Goal: Information Seeking & Learning: Learn about a topic

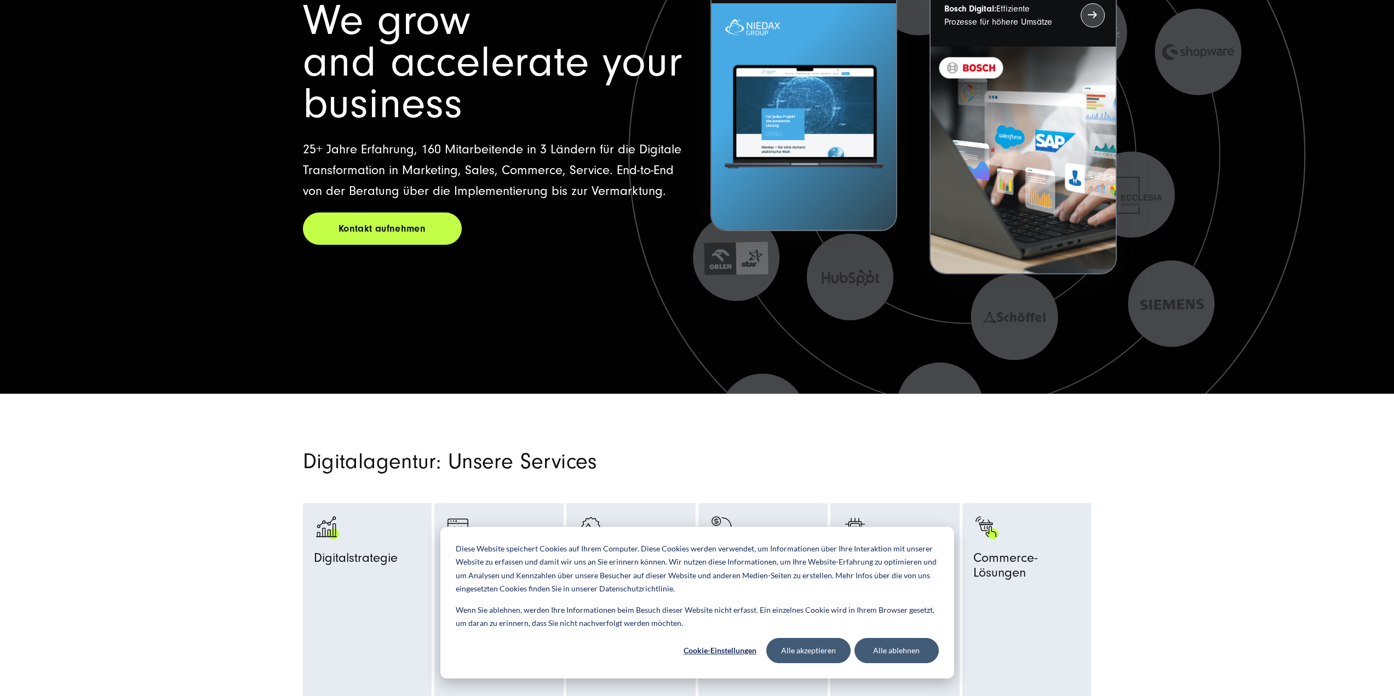
scroll to position [219, 0]
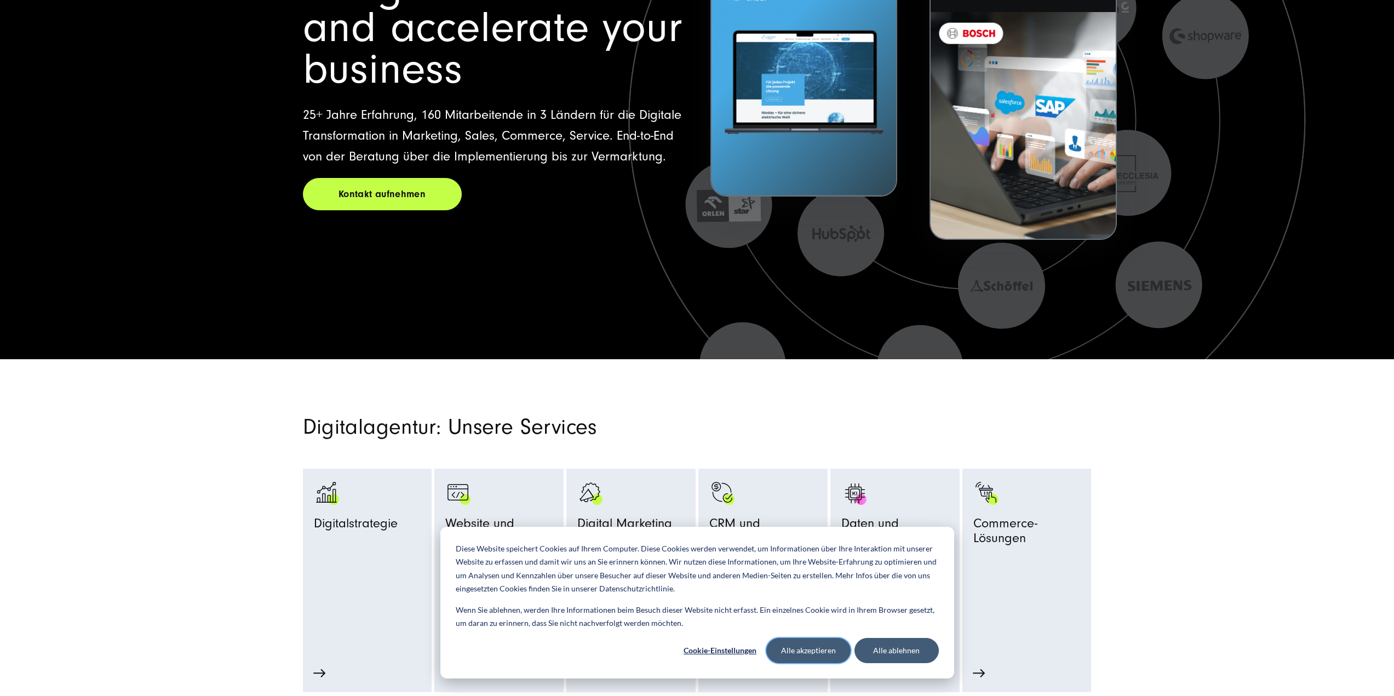
click at [802, 660] on button "Alle akzeptieren" at bounding box center [808, 650] width 84 height 25
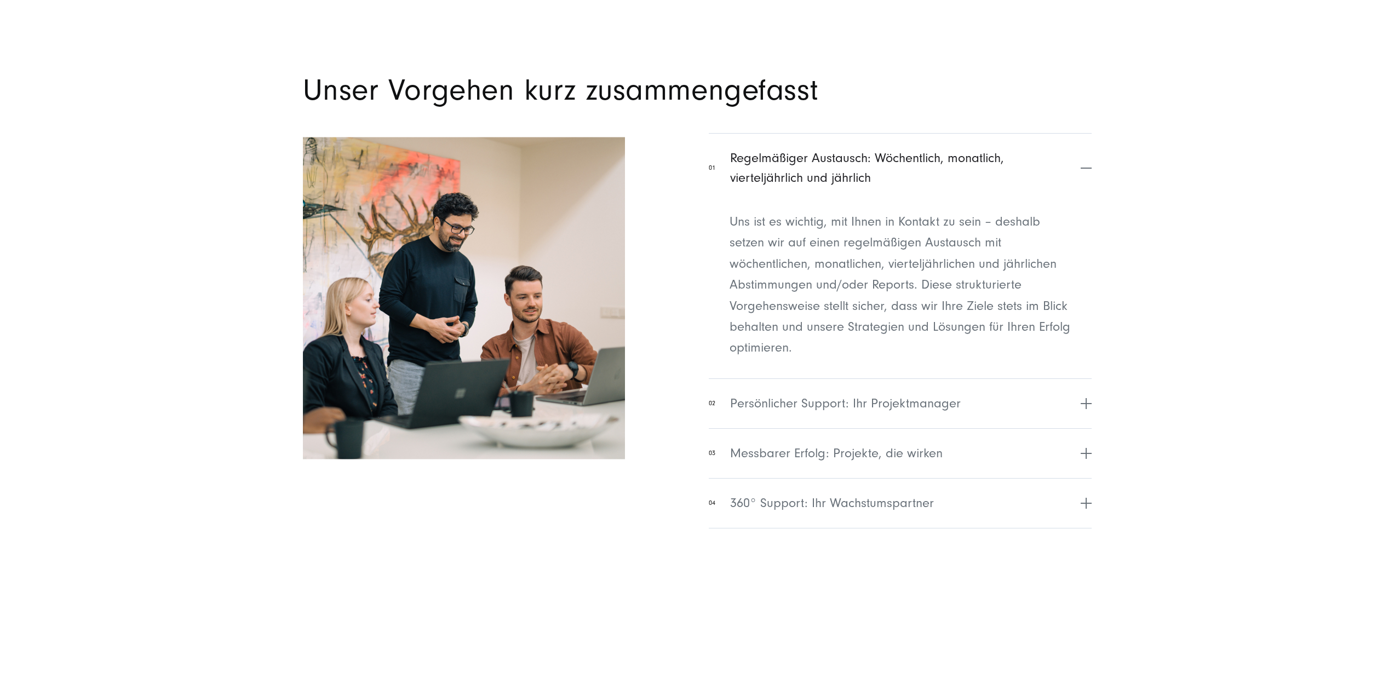
scroll to position [4547, 0]
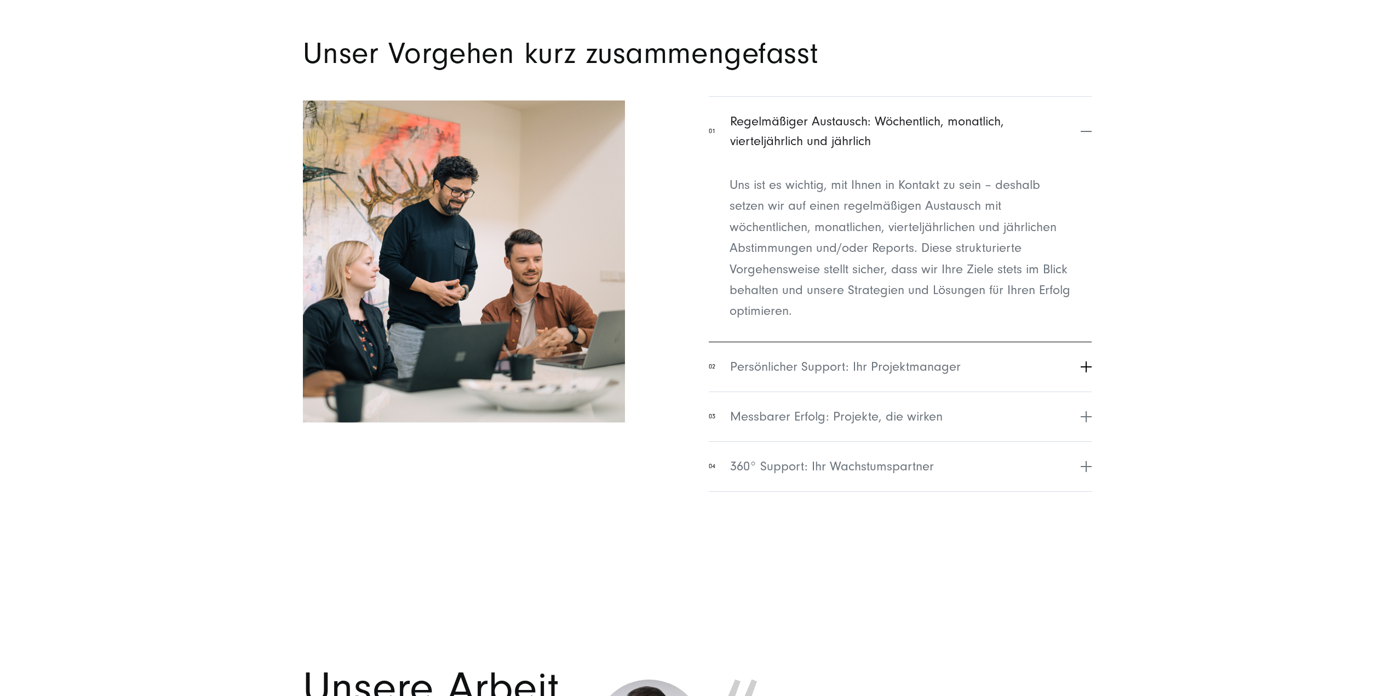
click at [971, 363] on button "02 Persönlicher Support: Ihr Projektmanager" at bounding box center [900, 367] width 382 height 50
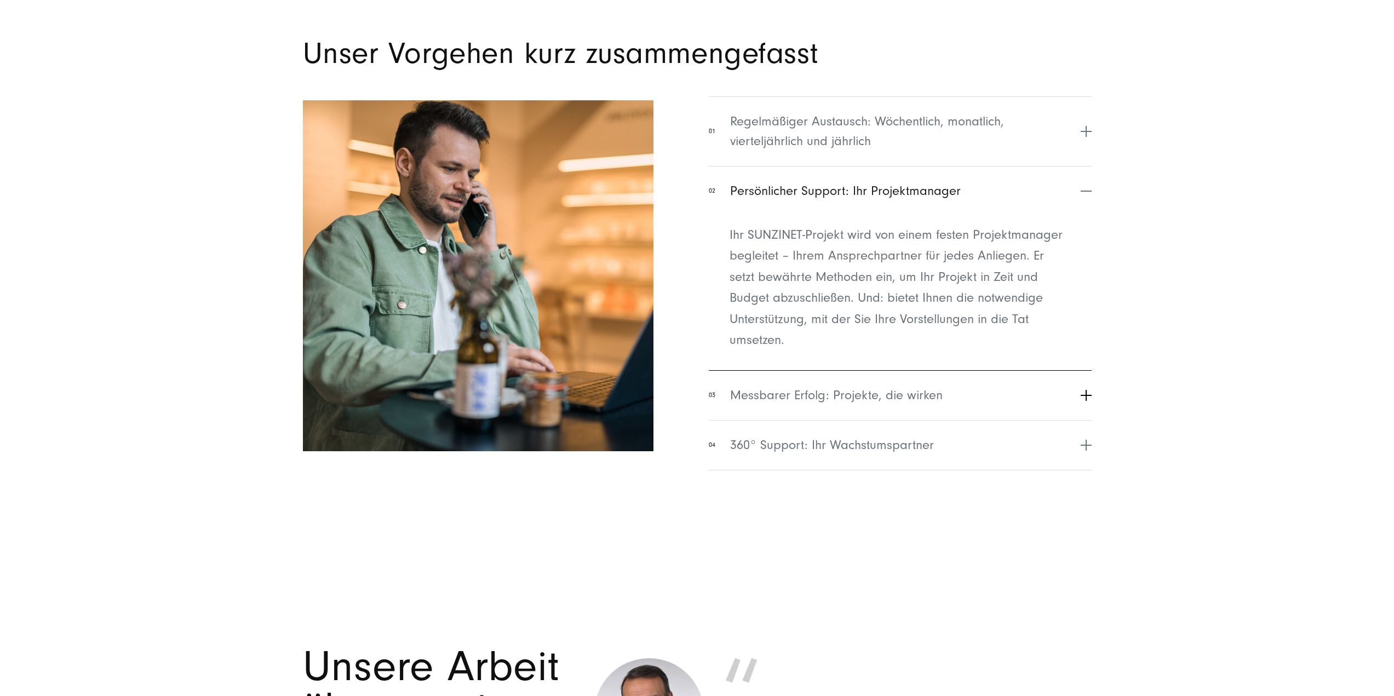
click at [917, 390] on span "Messbarer Erfolg: Projekte, die wirken" at bounding box center [836, 396] width 213 height 20
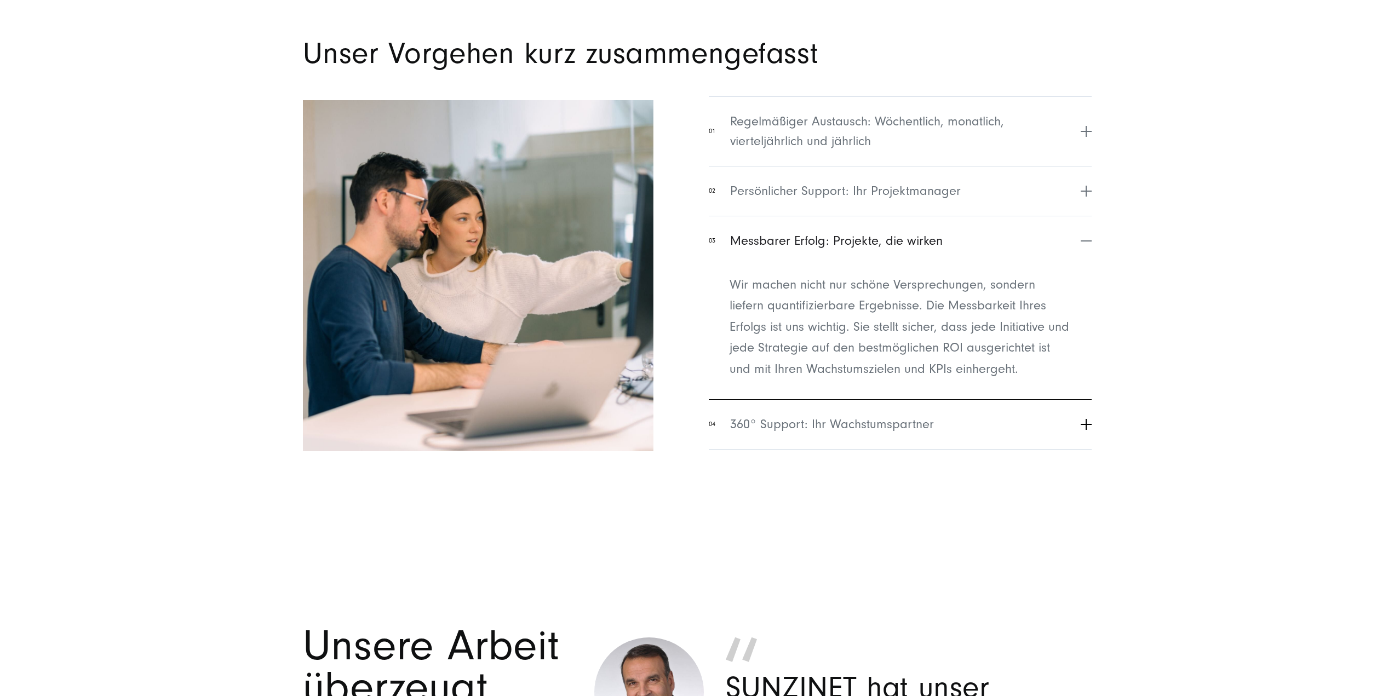
click at [919, 430] on span "360° Support: Ihr Wachstumspartner" at bounding box center [832, 425] width 204 height 20
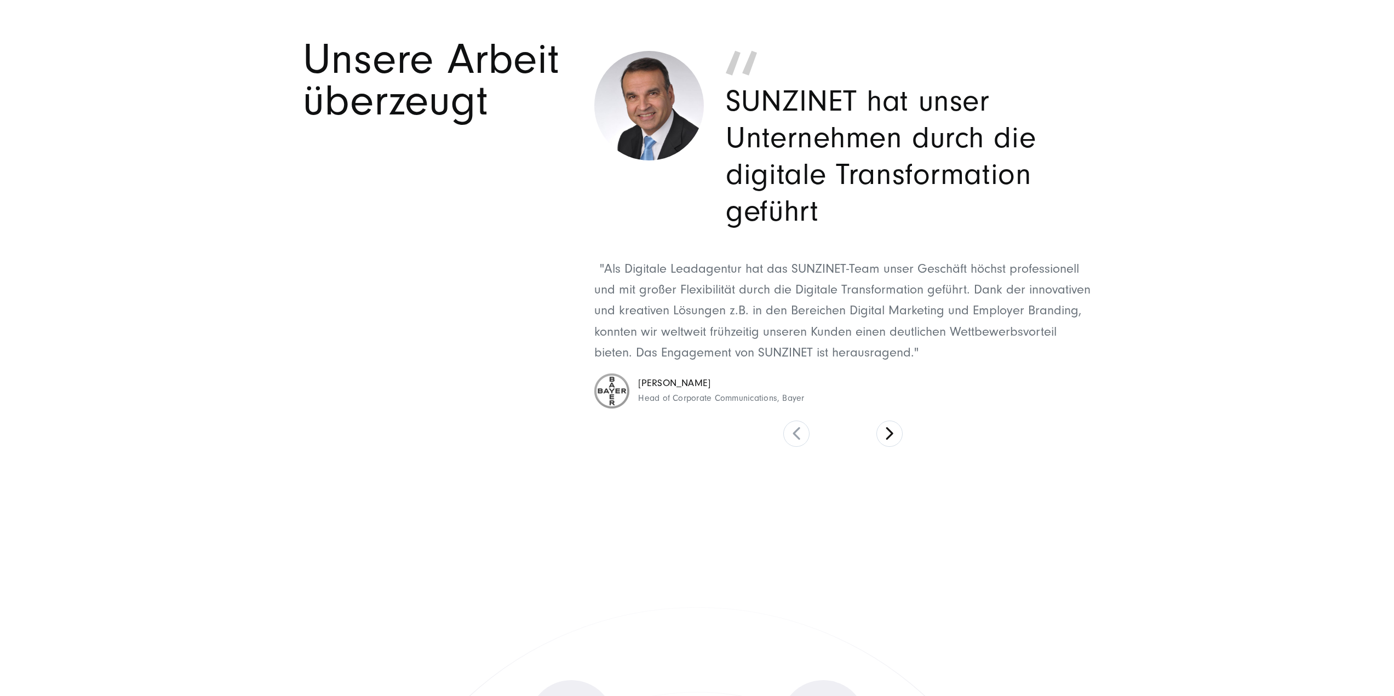
scroll to position [5150, 0]
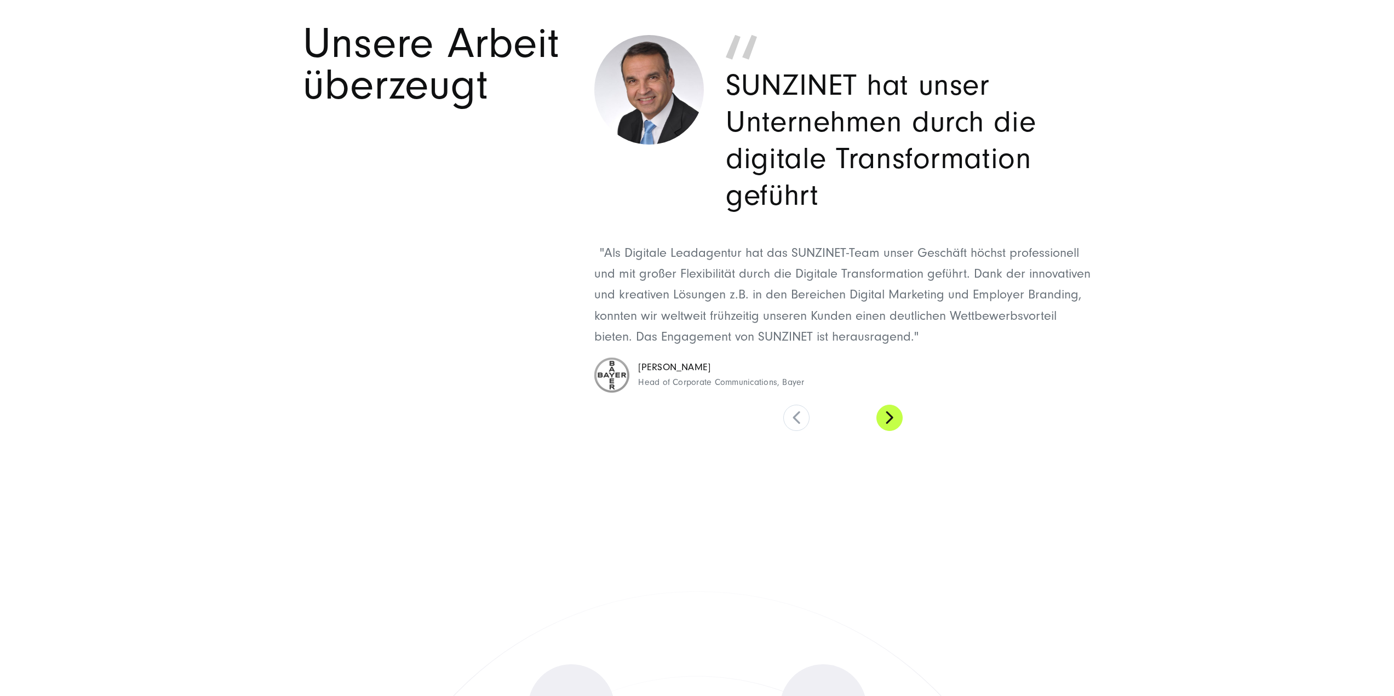
click at [890, 415] on button at bounding box center [890, 418] width 26 height 26
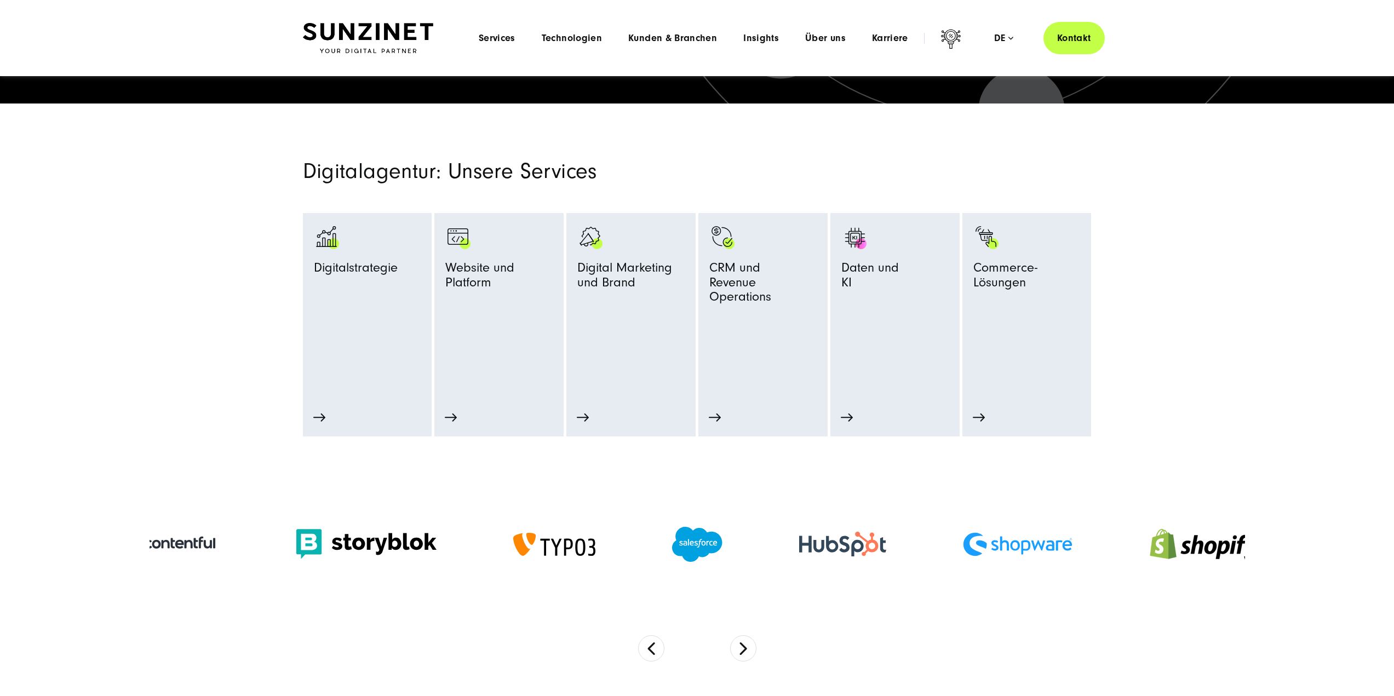
scroll to position [0, 0]
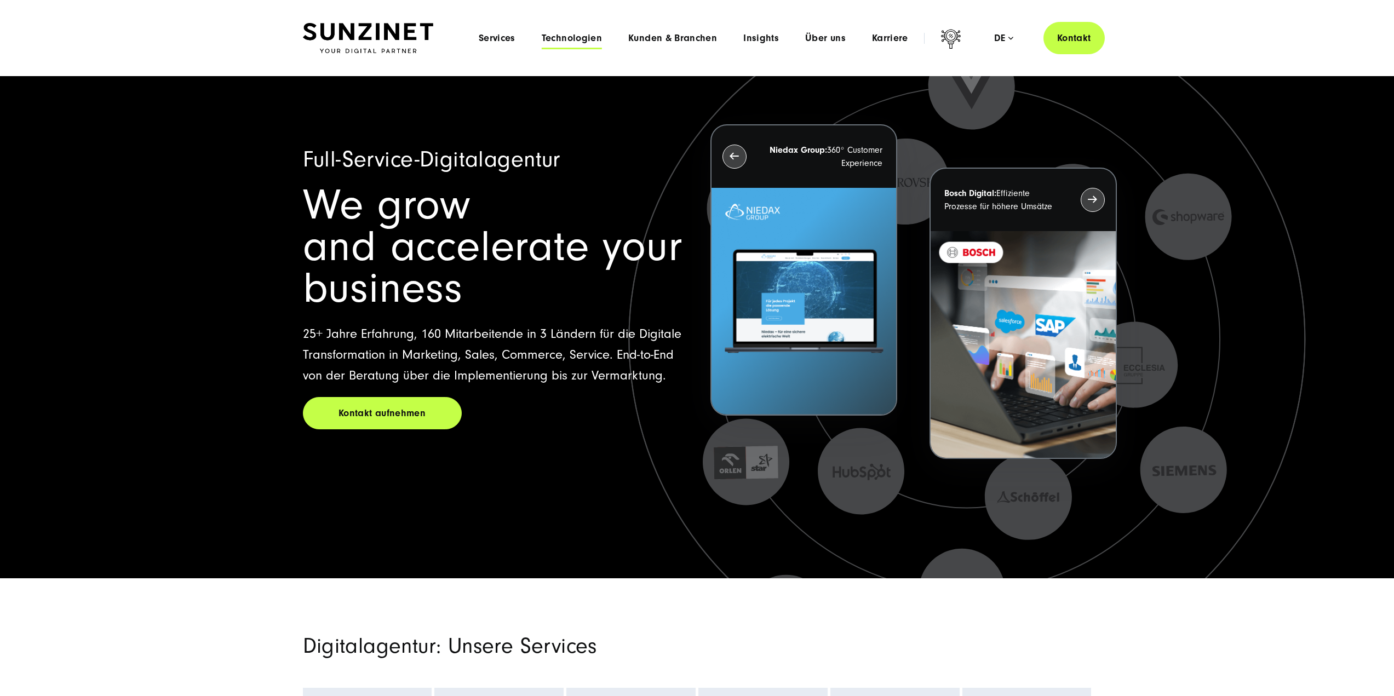
click at [569, 37] on span "Technologien" at bounding box center [572, 38] width 60 height 11
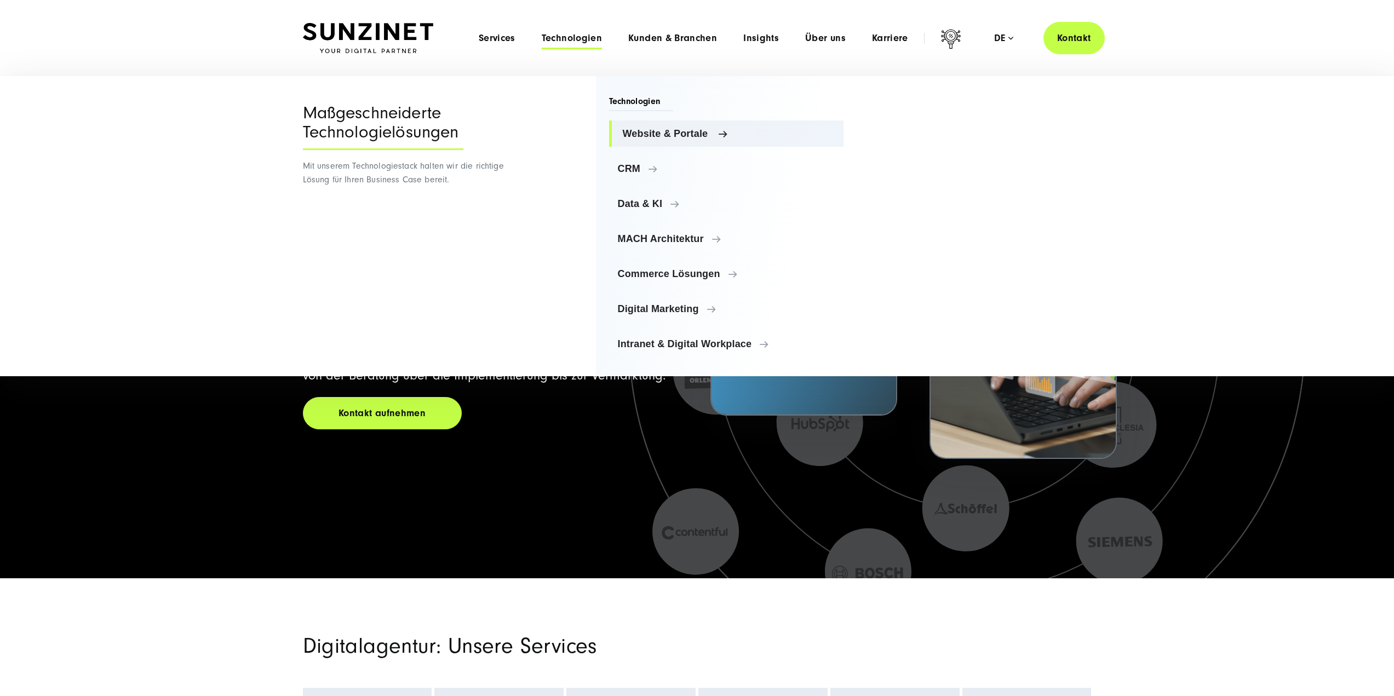
click at [643, 134] on span "Website & Portale" at bounding box center [729, 133] width 213 height 11
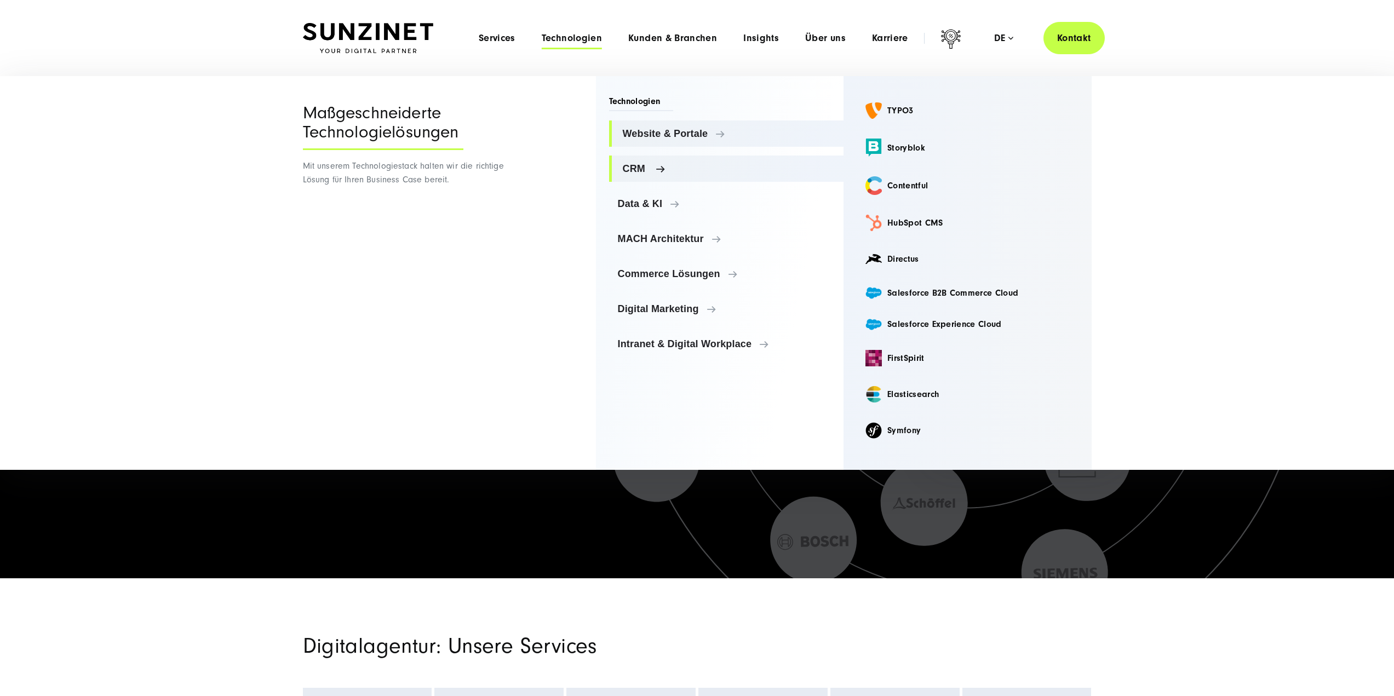
click at [643, 173] on span "CRM" at bounding box center [729, 168] width 213 height 11
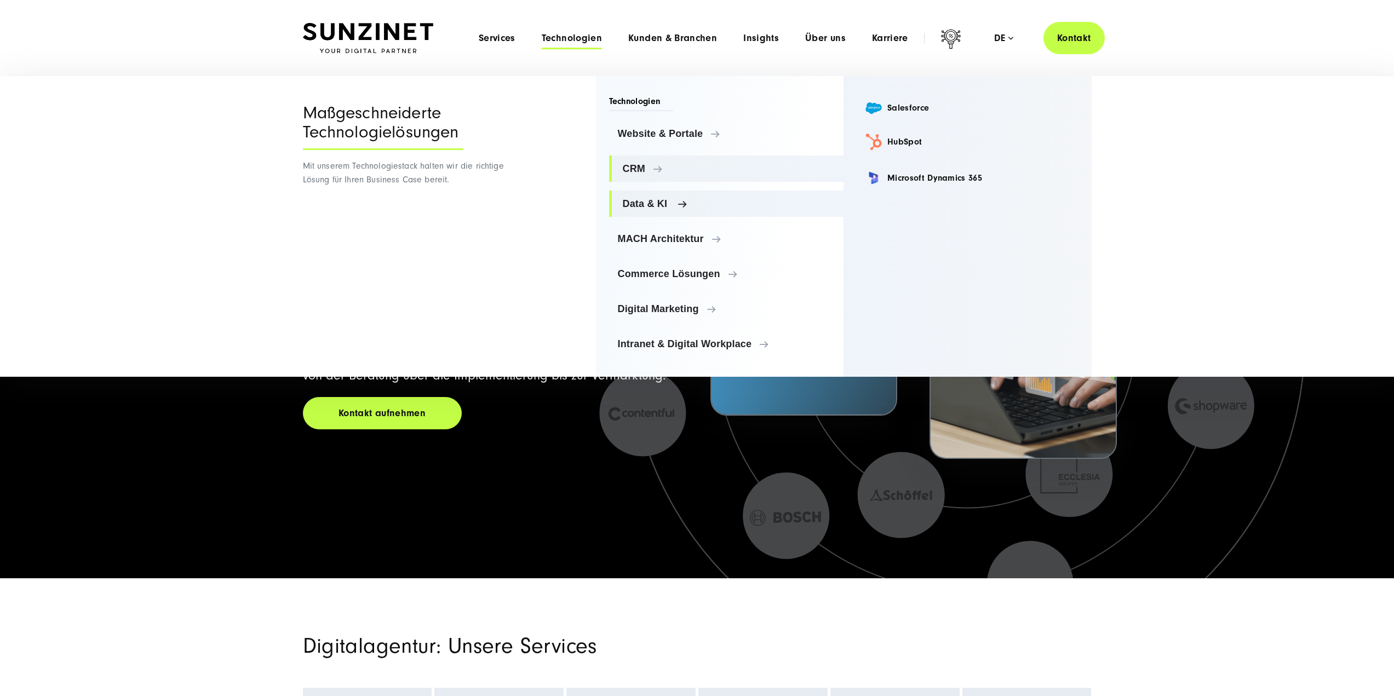
click at [650, 199] on span "Data & KI" at bounding box center [729, 203] width 213 height 11
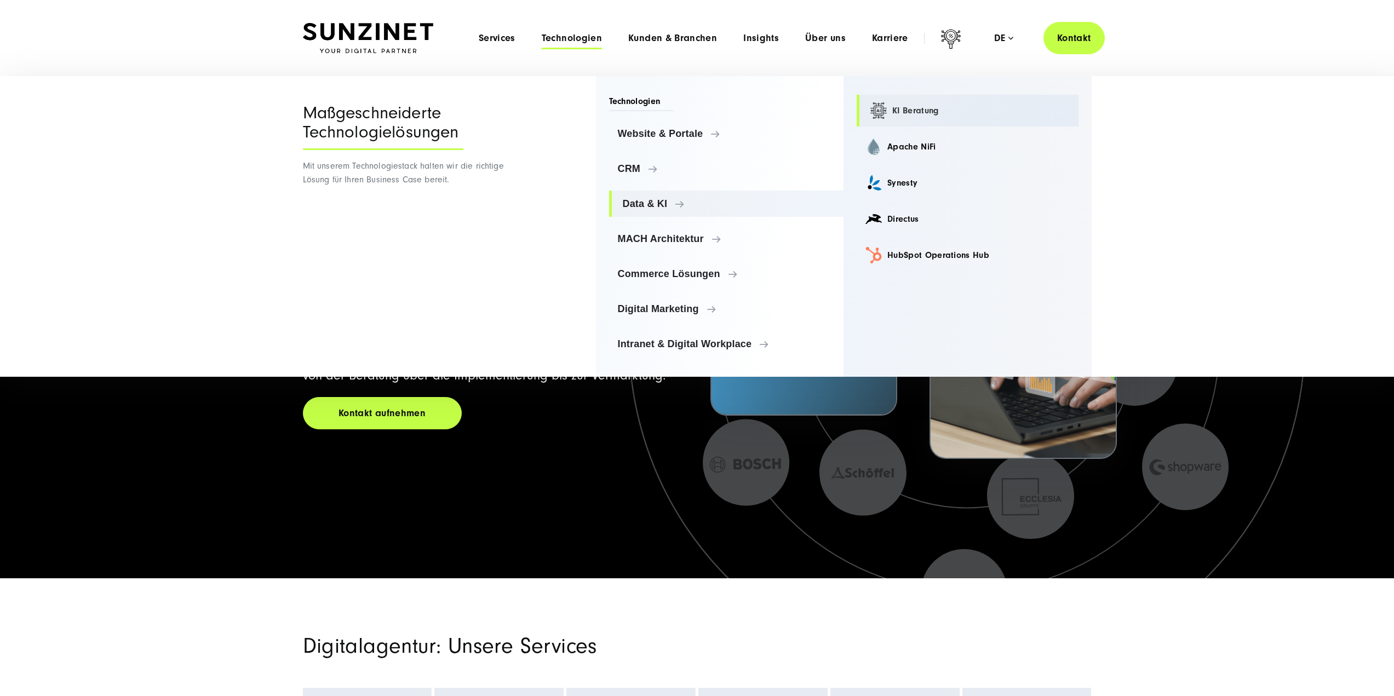
click at [911, 111] on link "KI Beratung" at bounding box center [968, 111] width 222 height 32
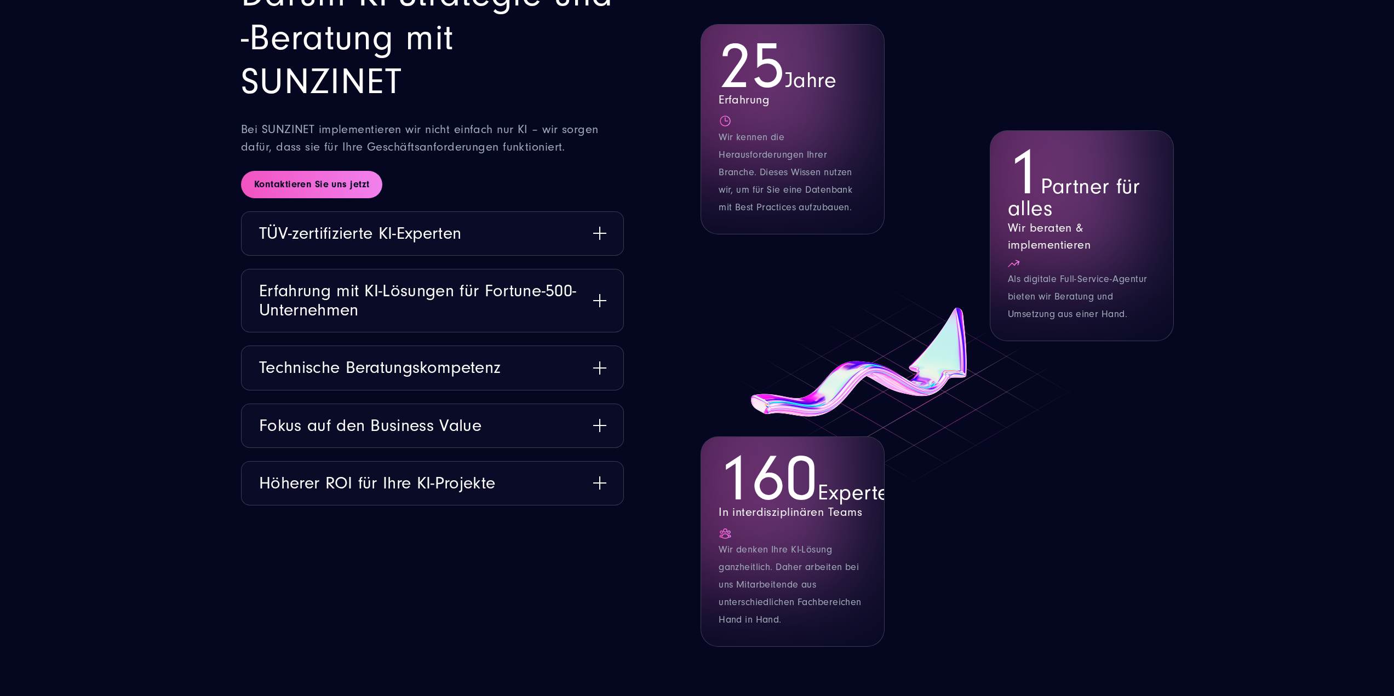
scroll to position [1534, 0]
